Goal: Book appointment/travel/reservation

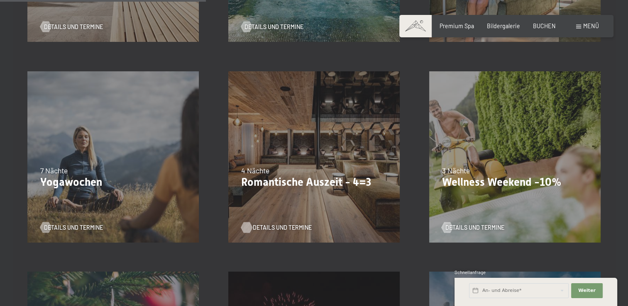
scroll to position [581, 0]
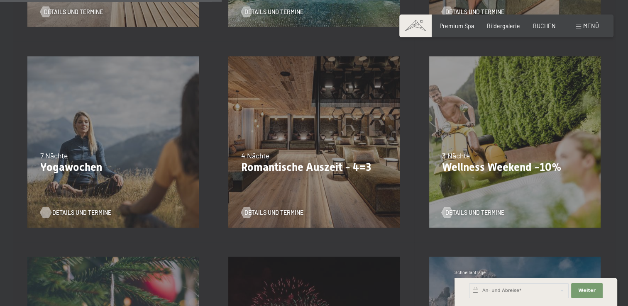
click at [54, 212] on span "Details und Termine" at bounding box center [81, 213] width 59 height 8
click at [266, 212] on span "Details und Termine" at bounding box center [282, 213] width 59 height 8
click at [480, 215] on span "Details und Termine" at bounding box center [482, 213] width 59 height 8
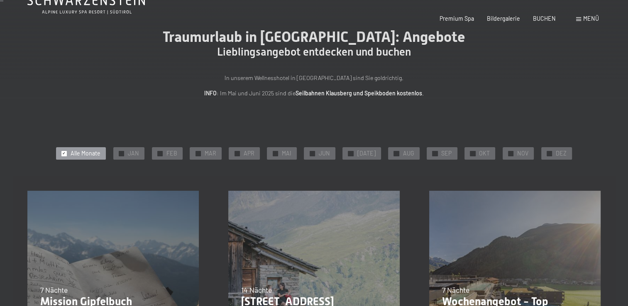
scroll to position [0, 0]
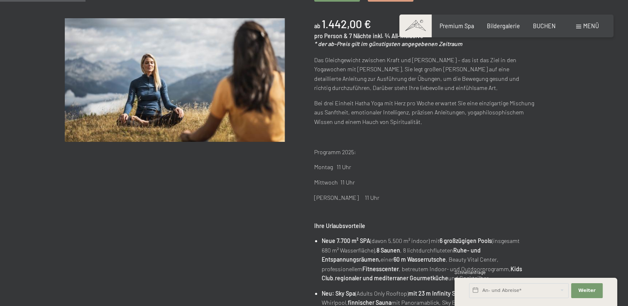
scroll to position [166, 0]
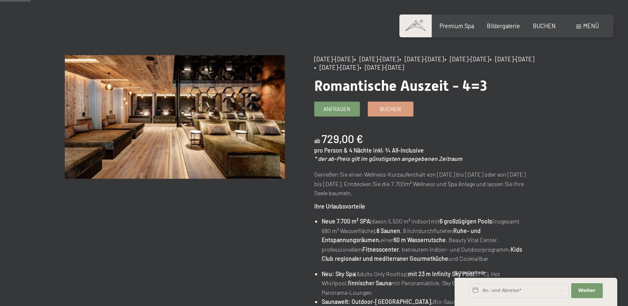
scroll to position [41, 0]
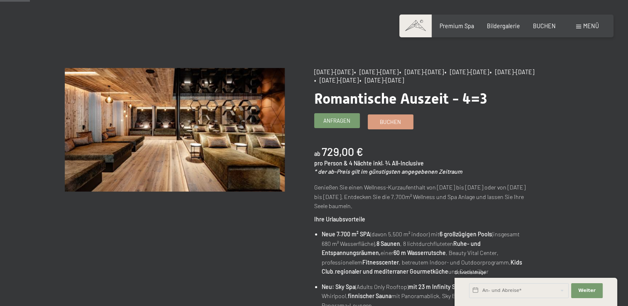
click at [345, 121] on span "Anfragen" at bounding box center [336, 120] width 27 height 7
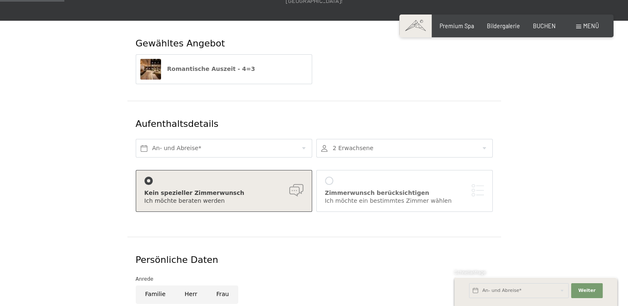
scroll to position [124, 0]
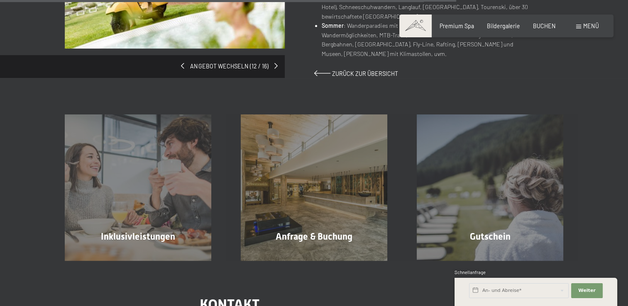
scroll to position [664, 0]
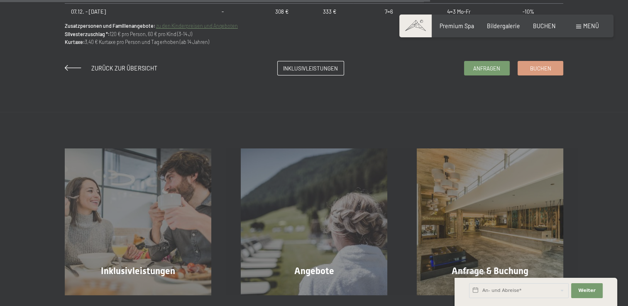
scroll to position [456, 0]
